Goal: Transaction & Acquisition: Purchase product/service

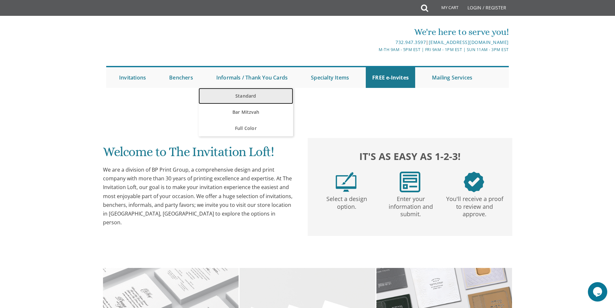
click at [239, 97] on link "Standard" at bounding box center [246, 96] width 95 height 16
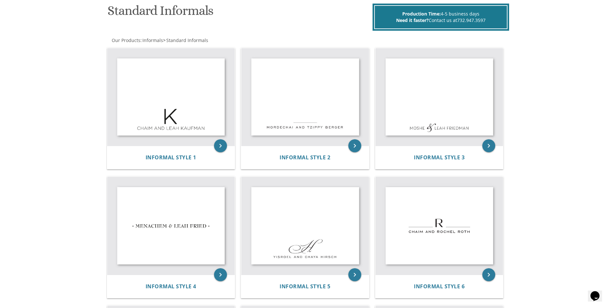
scroll to position [96, 0]
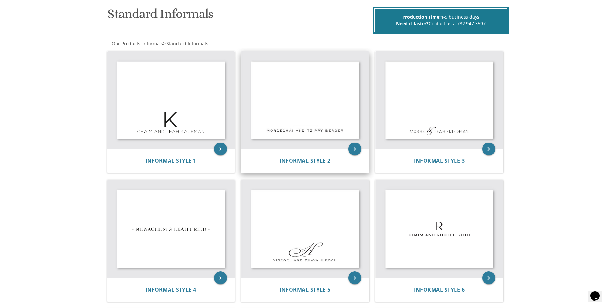
click at [296, 149] on div "Informal Style 2" at bounding box center [305, 160] width 128 height 23
click at [357, 150] on icon "keyboard_arrow_right" at bounding box center [354, 148] width 13 height 13
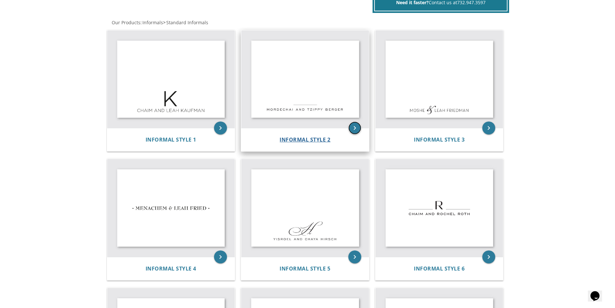
scroll to position [128, 0]
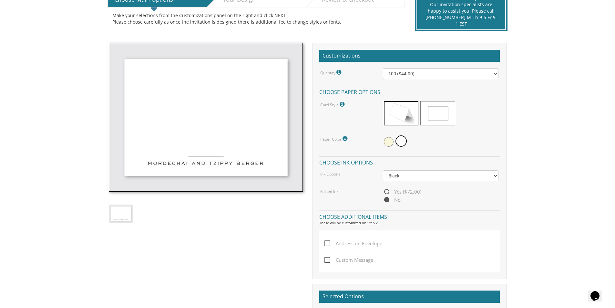
scroll to position [161, 0]
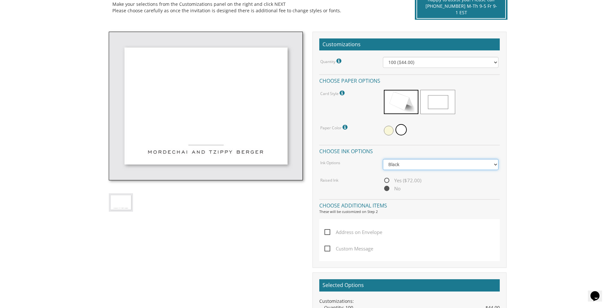
click at [401, 164] on select "Black Colored Ink ($32.00)" at bounding box center [441, 164] width 116 height 11
click at [356, 174] on div "Quantity Please note: Quantities may be modified after order completion. For we…" at bounding box center [409, 125] width 180 height 136
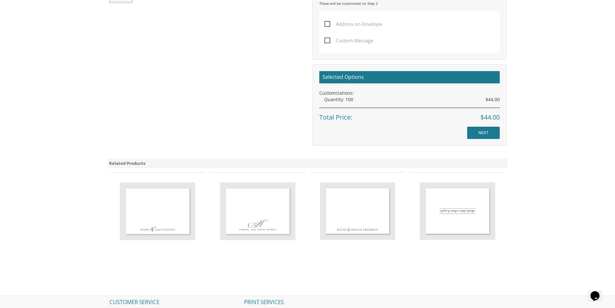
scroll to position [387, 0]
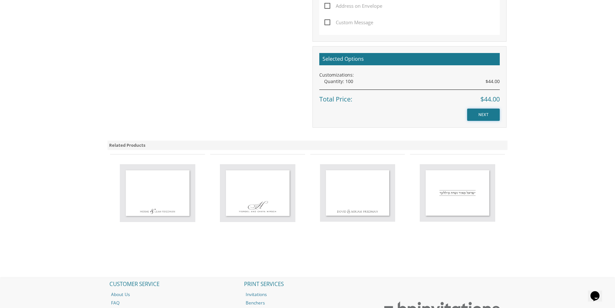
click at [489, 117] on input "NEXT" at bounding box center [483, 114] width 33 height 12
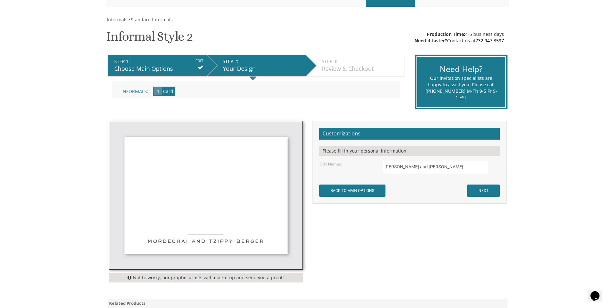
scroll to position [97, 0]
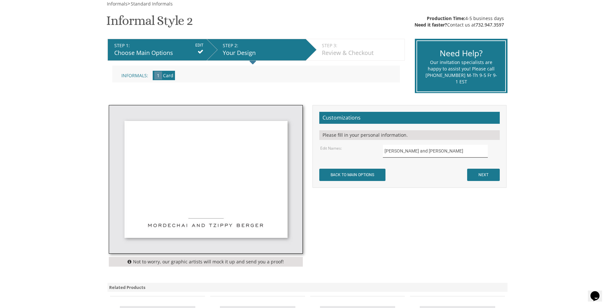
click at [399, 157] on input "Mordechai and Tzippy Berger" at bounding box center [435, 151] width 105 height 13
drag, startPoint x: 452, startPoint y: 153, endPoint x: 379, endPoint y: 152, distance: 73.6
click at [379, 152] on div "Mordechai and Tzippy Berger" at bounding box center [440, 151] width 125 height 13
click at [405, 151] on input "Yaakov amd Yehudis Berliner" at bounding box center [435, 151] width 105 height 13
type input "Yaakov and Yehudis Berliner"
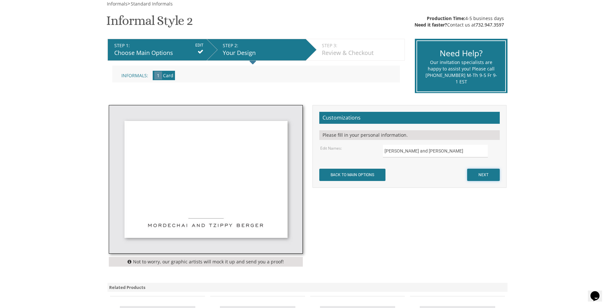
click at [478, 173] on input "NEXT" at bounding box center [483, 174] width 33 height 12
